Goal: Check status: Check status

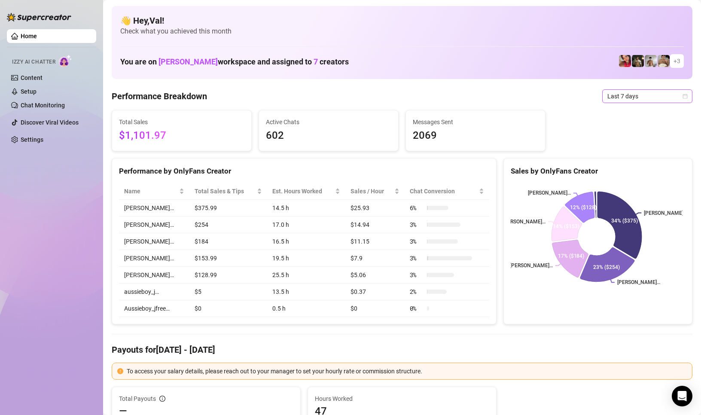
click at [683, 97] on icon "calendar" at bounding box center [685, 96] width 5 height 5
click at [622, 164] on div "Custom date" at bounding box center [639, 168] width 76 height 9
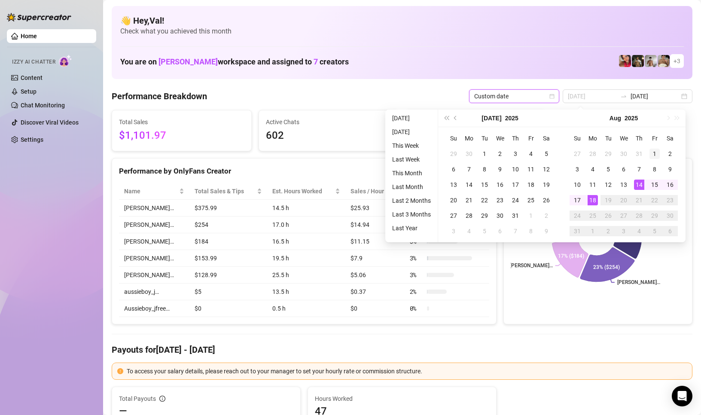
type input "[DATE]"
click at [656, 152] on div "1" at bounding box center [654, 154] width 10 height 10
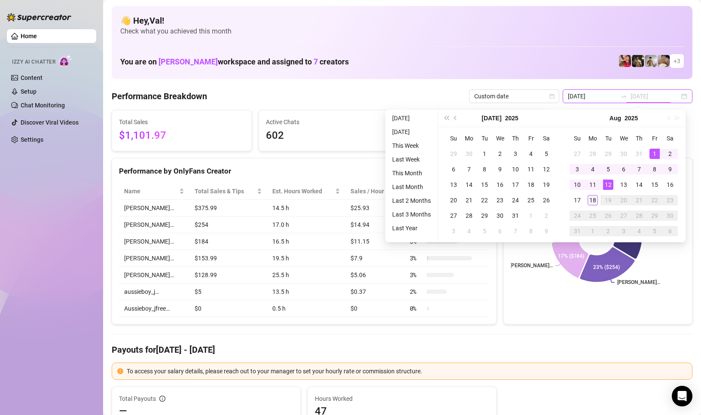
type input "[DATE]"
click at [592, 201] on div "18" at bounding box center [592, 200] width 10 height 10
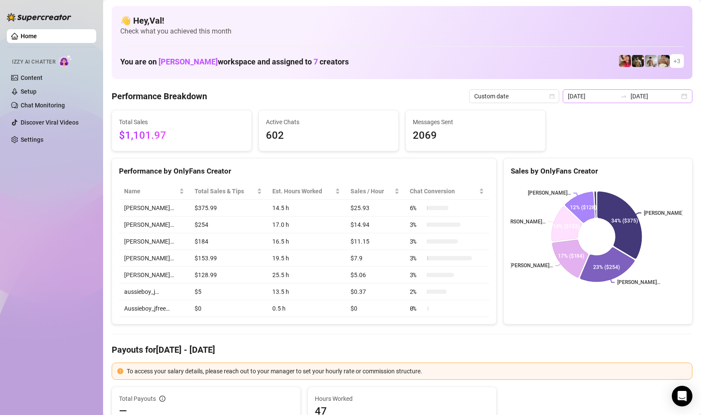
click at [679, 95] on div "[DATE] [DATE]" at bounding box center [627, 96] width 130 height 14
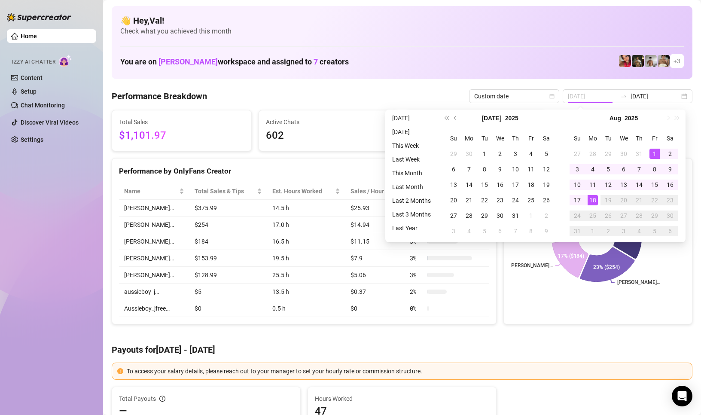
type input "[DATE]"
click at [655, 151] on div "1" at bounding box center [654, 154] width 10 height 10
type input "[DATE]"
click at [593, 198] on div "18" at bounding box center [592, 200] width 10 height 10
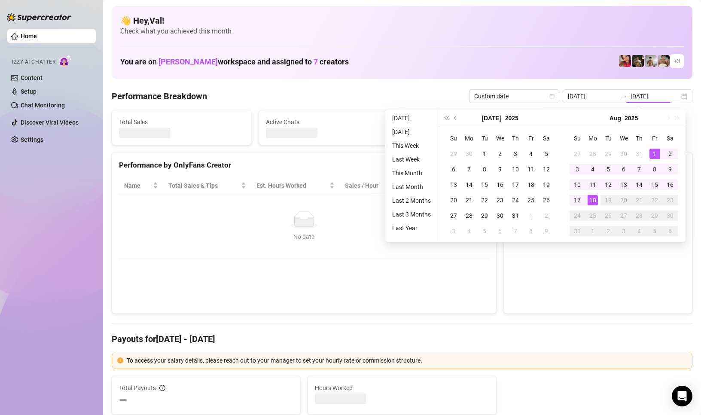
type input "[DATE]"
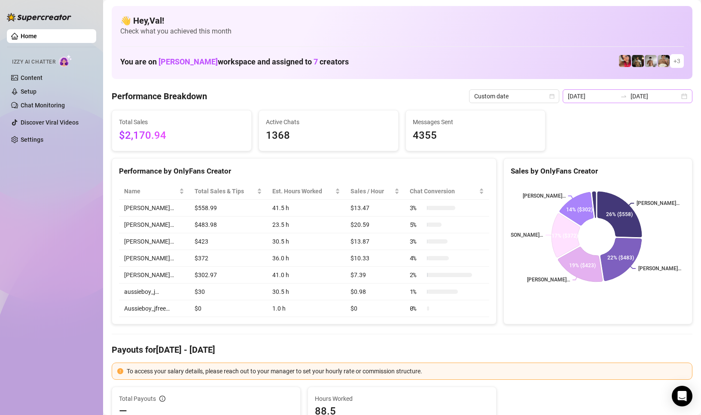
click at [676, 93] on div "[DATE] [DATE]" at bounding box center [627, 96] width 130 height 14
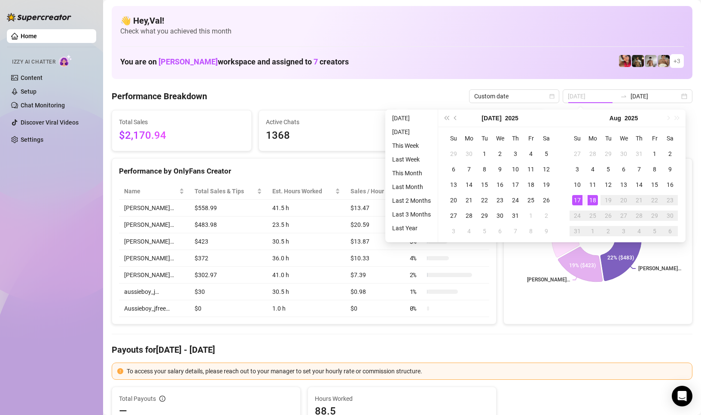
click at [574, 201] on div "17" at bounding box center [577, 200] width 10 height 10
click at [592, 199] on div "18" at bounding box center [592, 200] width 10 height 10
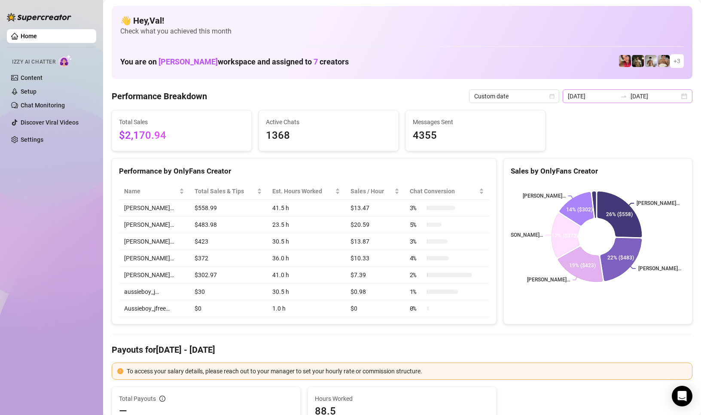
click at [678, 91] on div "[DATE] [DATE]" at bounding box center [627, 96] width 130 height 14
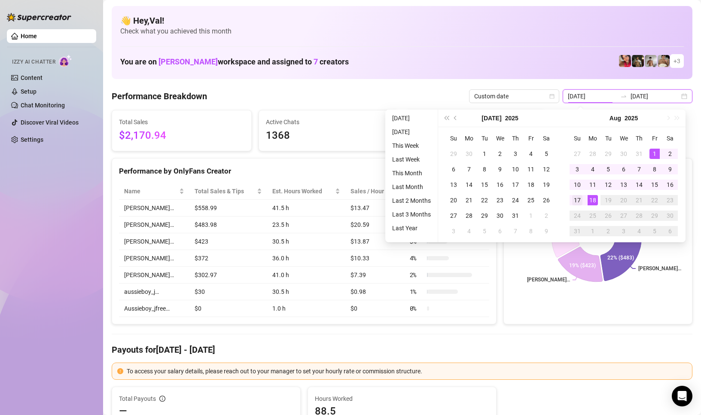
type input "[DATE]"
click at [580, 197] on div "17" at bounding box center [577, 200] width 10 height 10
click at [593, 200] on div "18" at bounding box center [592, 200] width 10 height 10
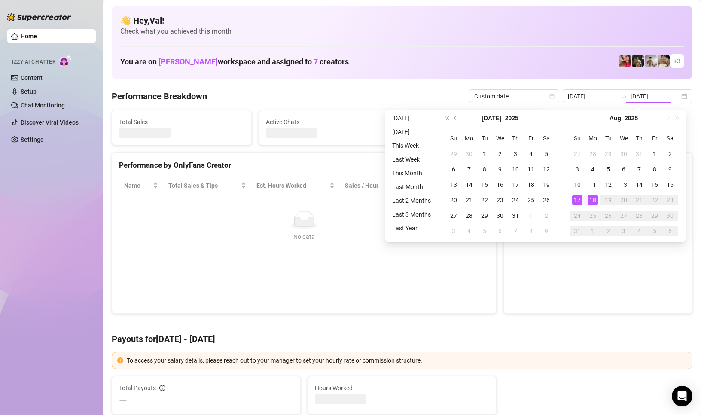
type input "[DATE]"
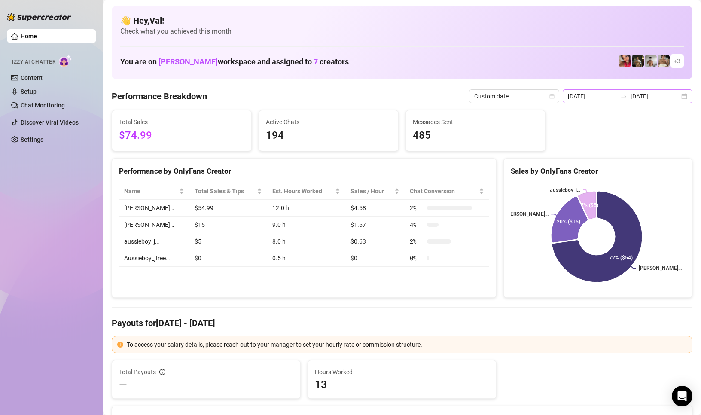
click at [679, 94] on div "[DATE] [DATE]" at bounding box center [627, 96] width 130 height 14
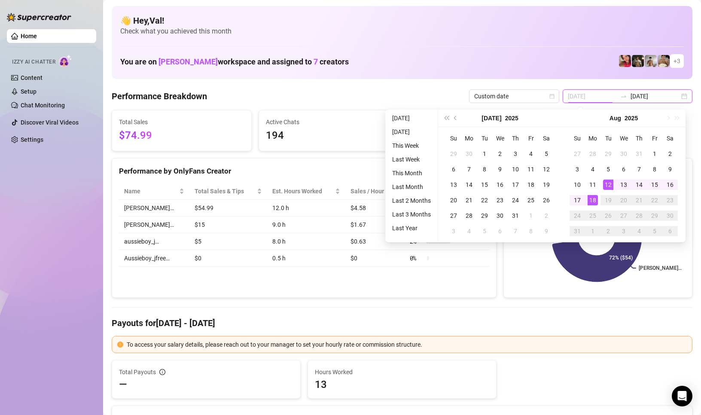
type input "[DATE]"
click at [593, 201] on div "18" at bounding box center [592, 200] width 10 height 10
click at [592, 201] on div "18" at bounding box center [592, 200] width 10 height 10
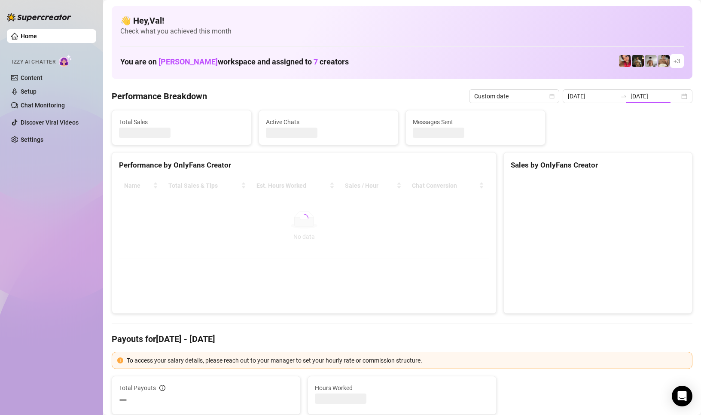
type input "[DATE]"
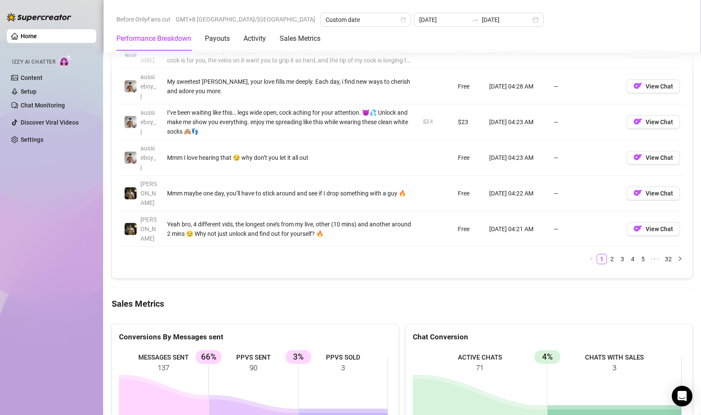
scroll to position [1030, 0]
